Goal: Information Seeking & Learning: Learn about a topic

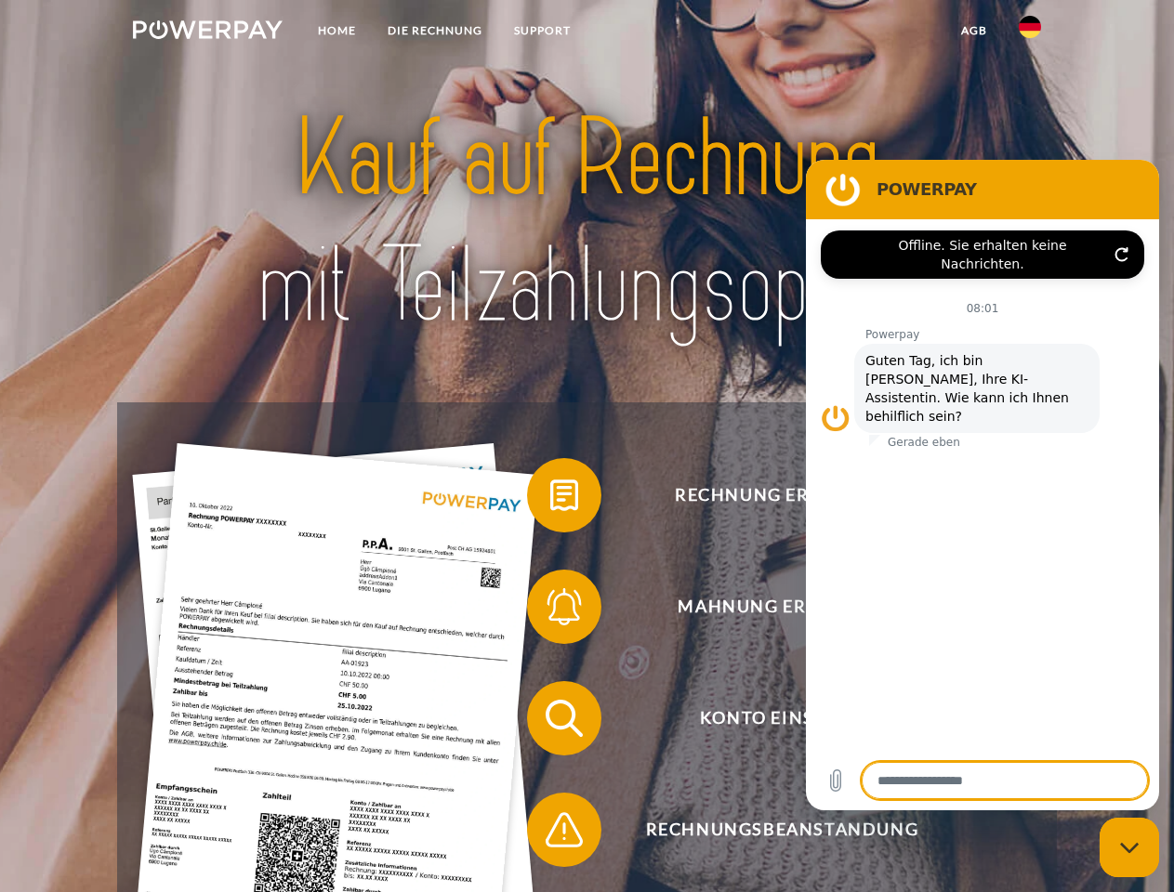
click at [207, 33] on img at bounding box center [208, 29] width 150 height 19
click at [1030, 33] on img at bounding box center [1030, 27] width 22 height 22
click at [973, 31] on link "agb" at bounding box center [974, 30] width 58 height 33
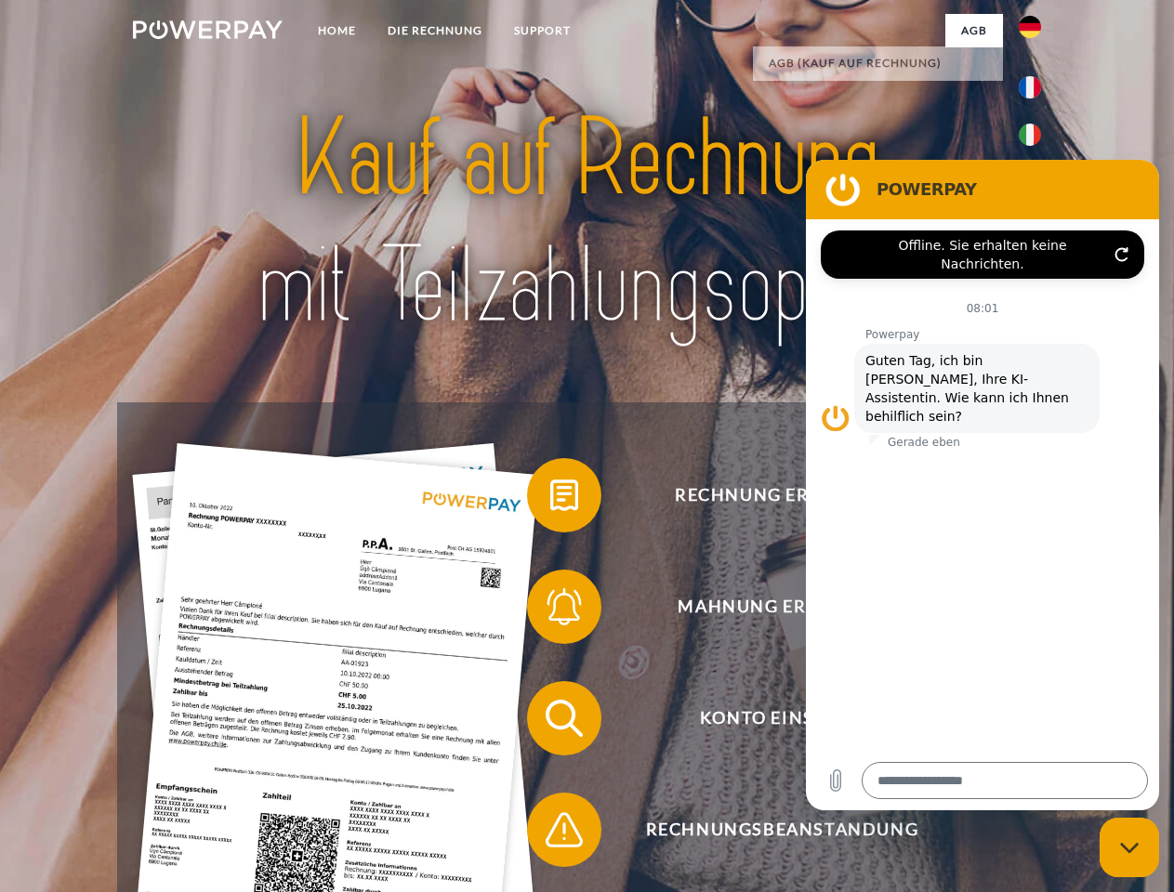
click at [550, 499] on span at bounding box center [536, 495] width 93 height 93
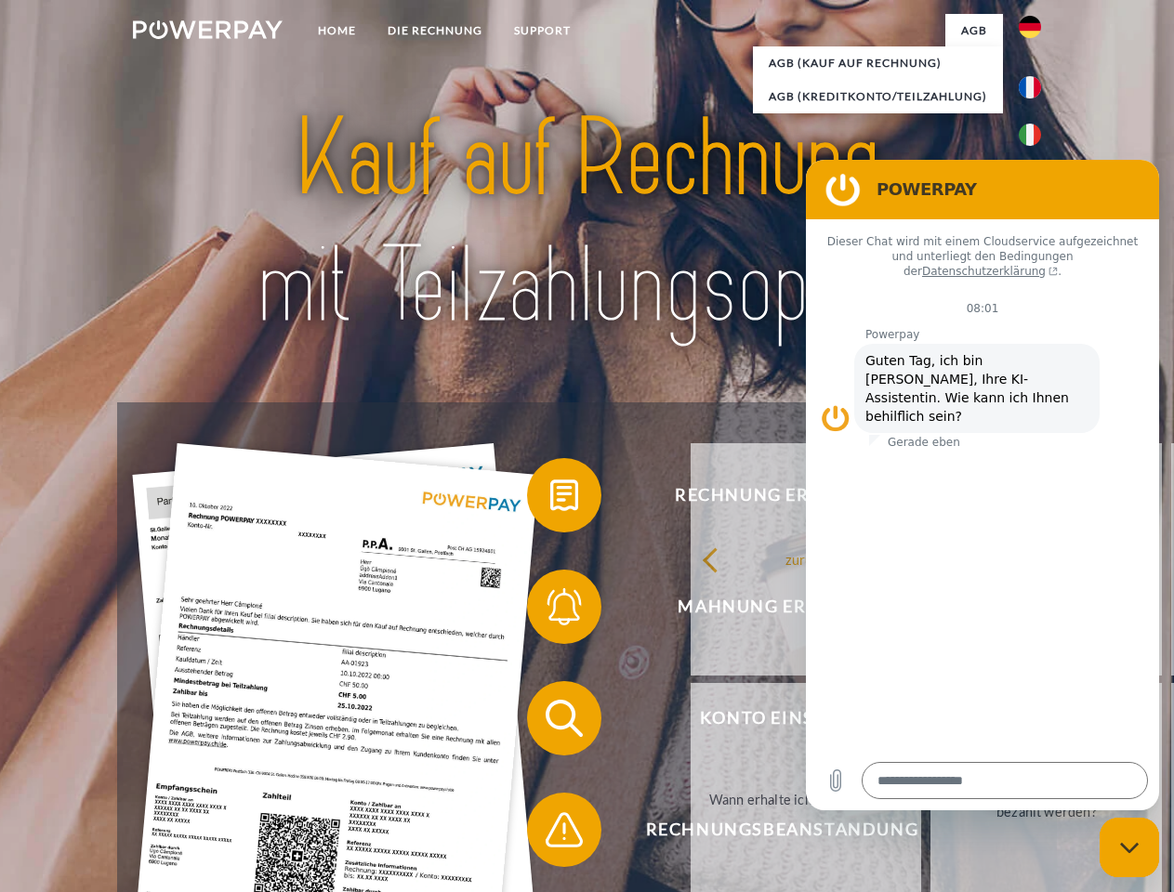
click at [672, 611] on div "zurück Warum habe ich eine Rechnung erhalten? Was habe ich noch offen, ist mein…" at bounding box center [1047, 680] width 751 height 480
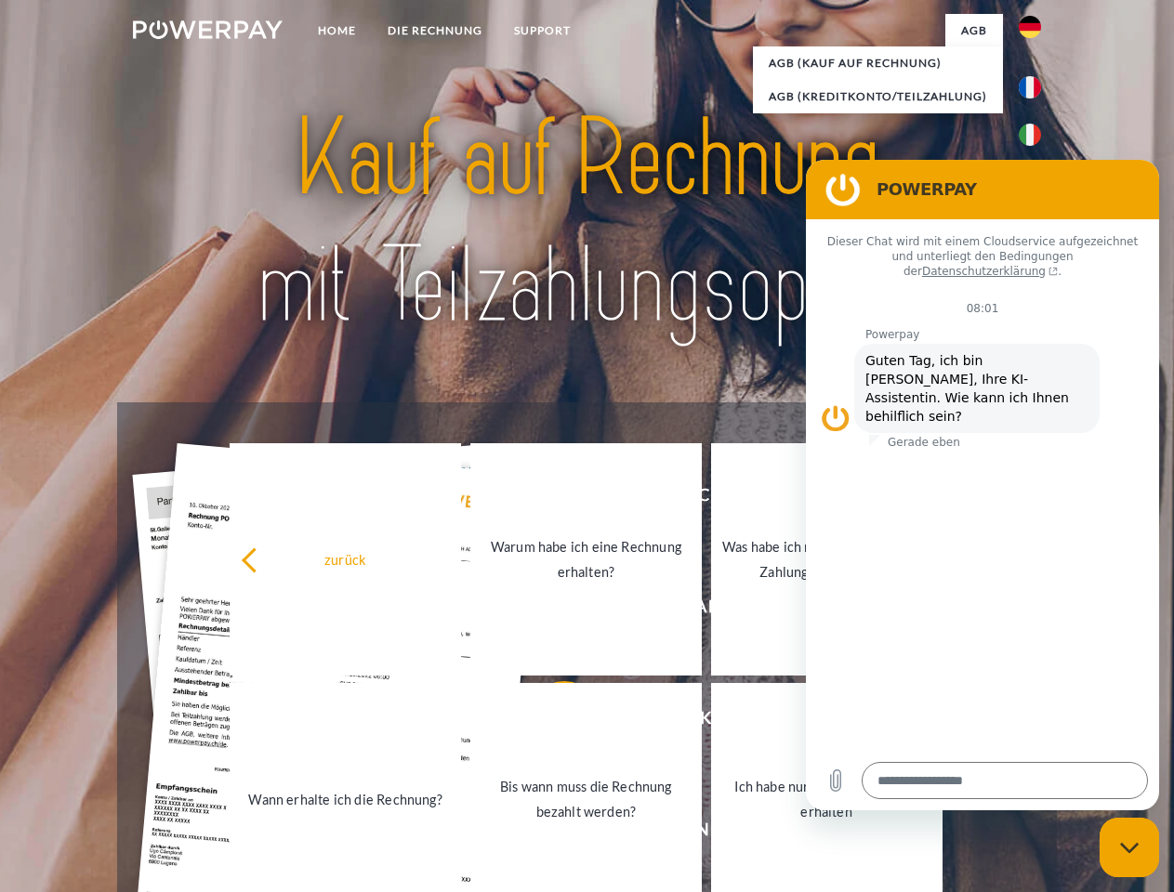
click at [550, 722] on link "Bis wann muss die Rechnung bezahlt werden?" at bounding box center [585, 799] width 231 height 232
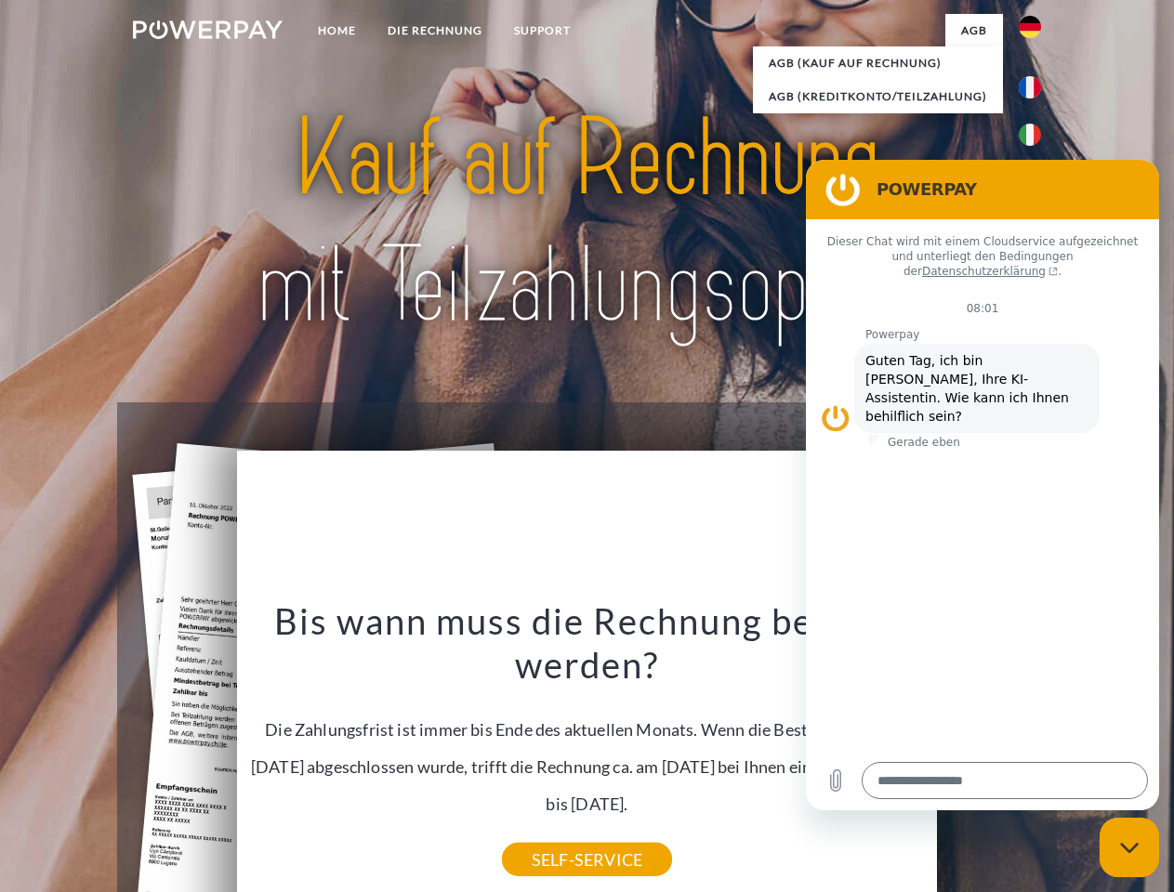
click at [1129, 848] on icon "Messaging-Fenster schließen" at bounding box center [1130, 848] width 20 height 12
type textarea "*"
